Goal: Find specific page/section: Find specific page/section

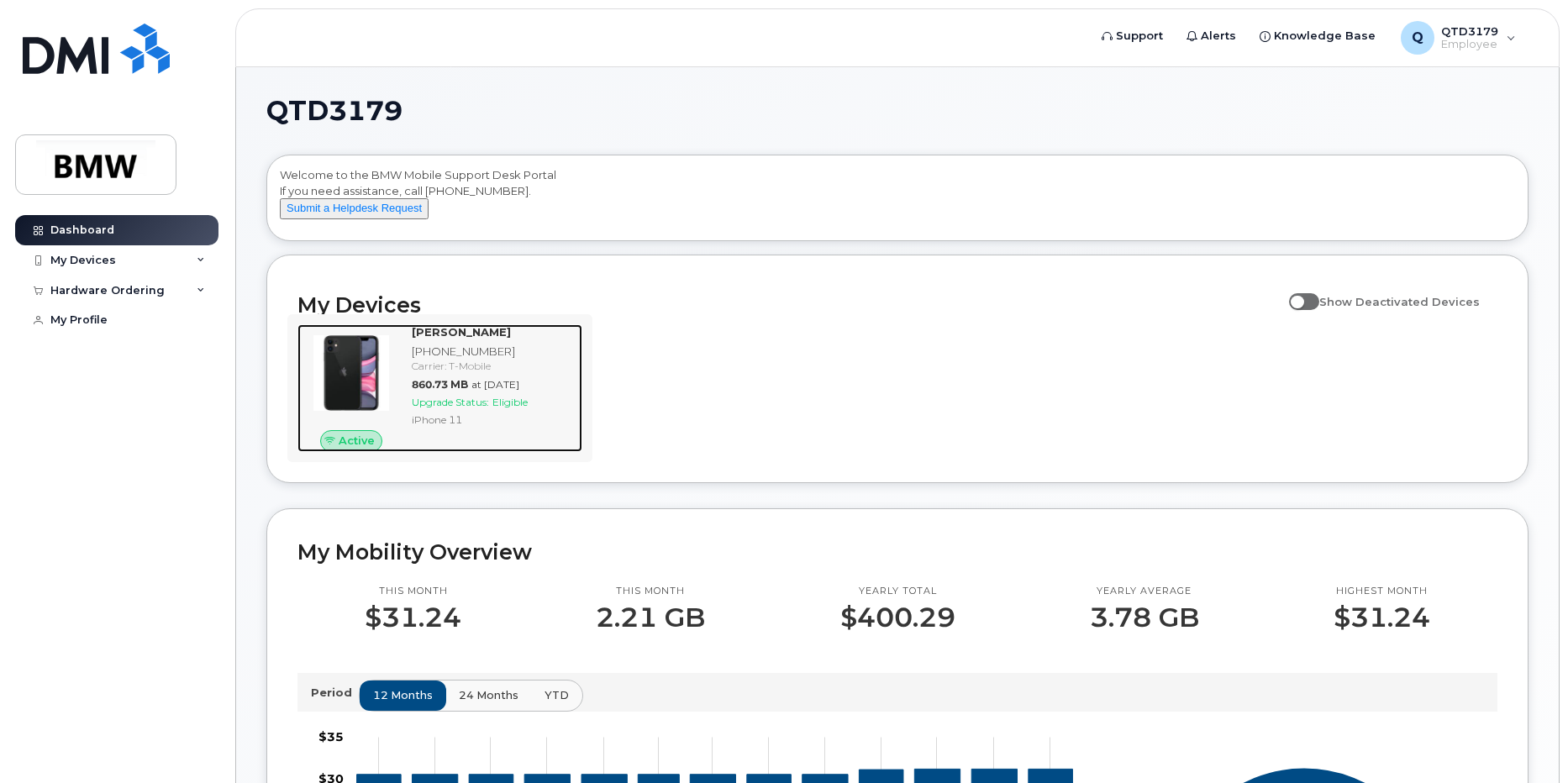
click at [457, 360] on div "[PHONE_NUMBER]" at bounding box center [494, 352] width 164 height 16
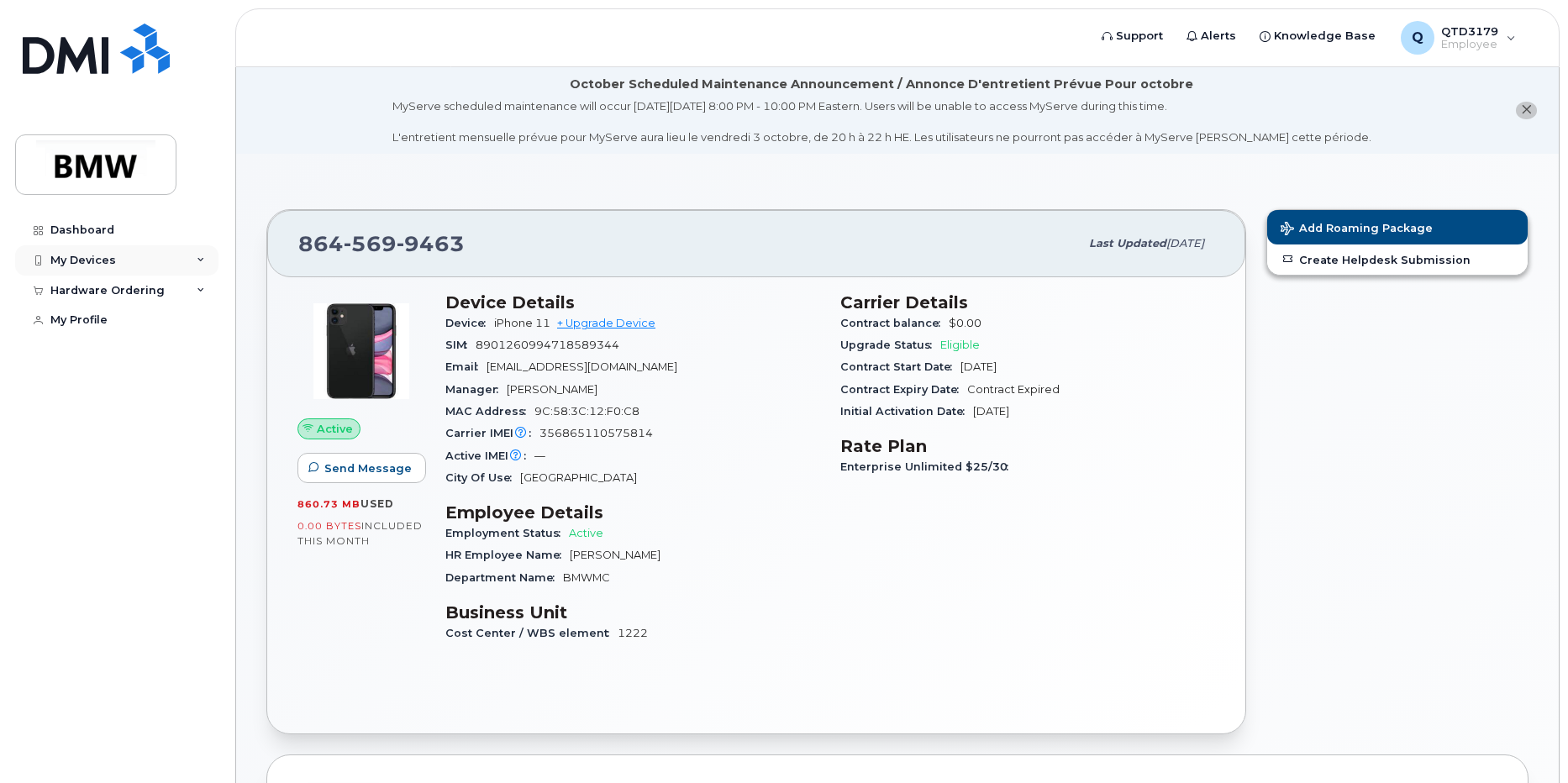
click at [211, 259] on div "My Devices" at bounding box center [117, 260] width 204 height 30
click at [1151, 533] on div "Carrier Details Contract balance $0.00 Upgrade Status Eligible Contract Start D…" at bounding box center [1028, 475] width 395 height 386
